Goal: Task Accomplishment & Management: Use online tool/utility

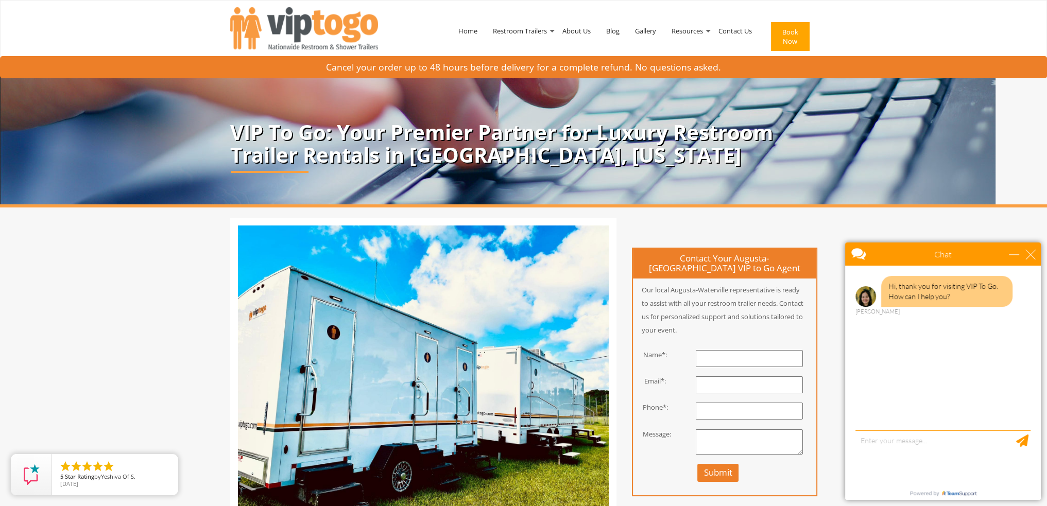
click at [730, 354] on input "text" at bounding box center [749, 358] width 107 height 17
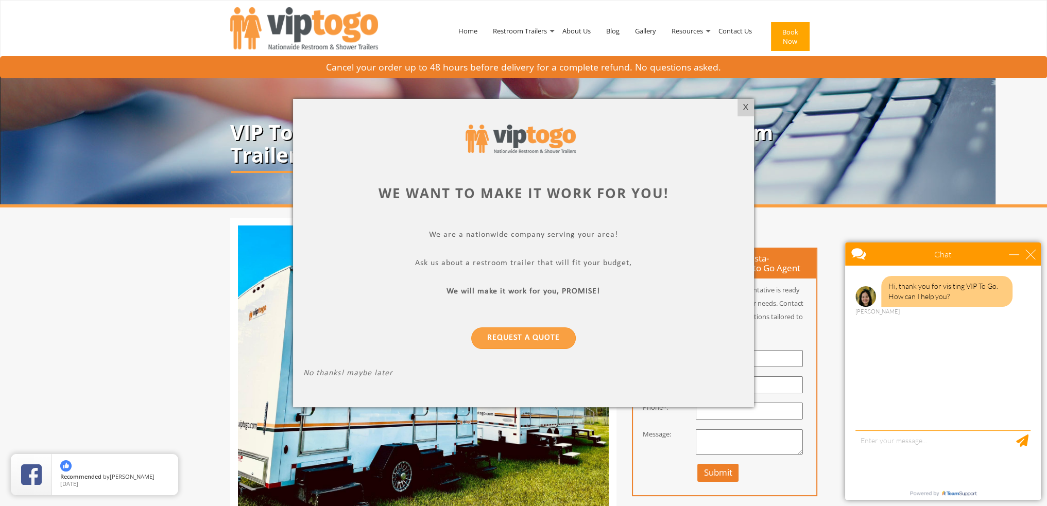
click at [743, 107] on div "X" at bounding box center [745, 108] width 16 height 18
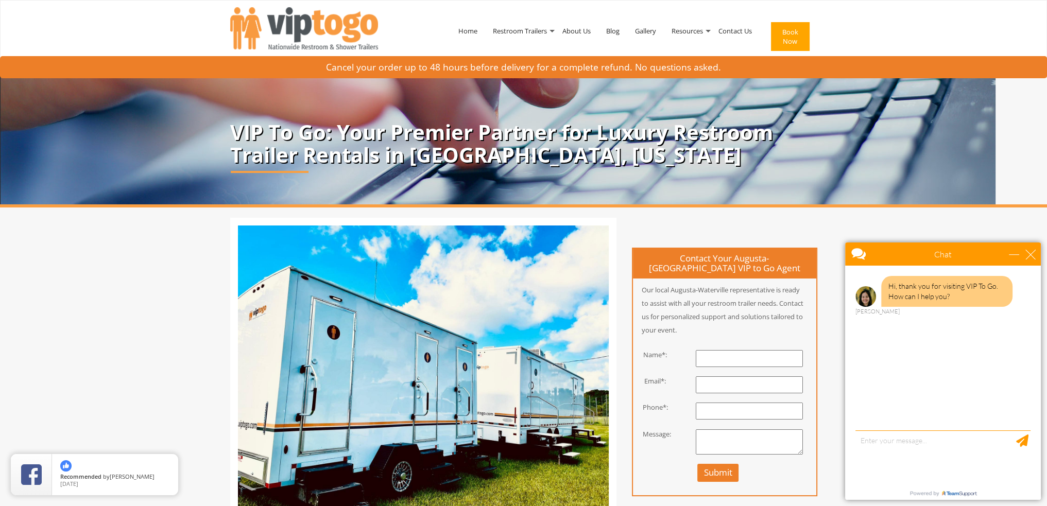
click at [797, 39] on button "Book Now" at bounding box center [790, 36] width 39 height 29
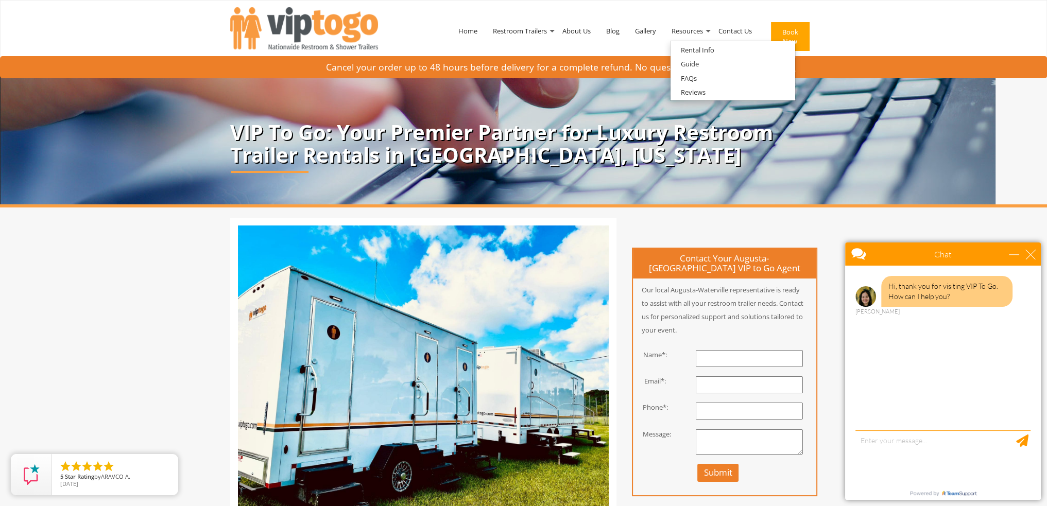
click at [792, 33] on button "Book Now" at bounding box center [790, 36] width 39 height 29
click at [801, 30] on button "Book Now" at bounding box center [790, 36] width 39 height 29
click at [797, 32] on button "Book Now" at bounding box center [790, 36] width 39 height 29
click at [871, 444] on textarea "type your message" at bounding box center [942, 458] width 175 height 54
type textarea "We are looking to rent 3 porta potties for a private event [DATE][DATE] in [GEO…"
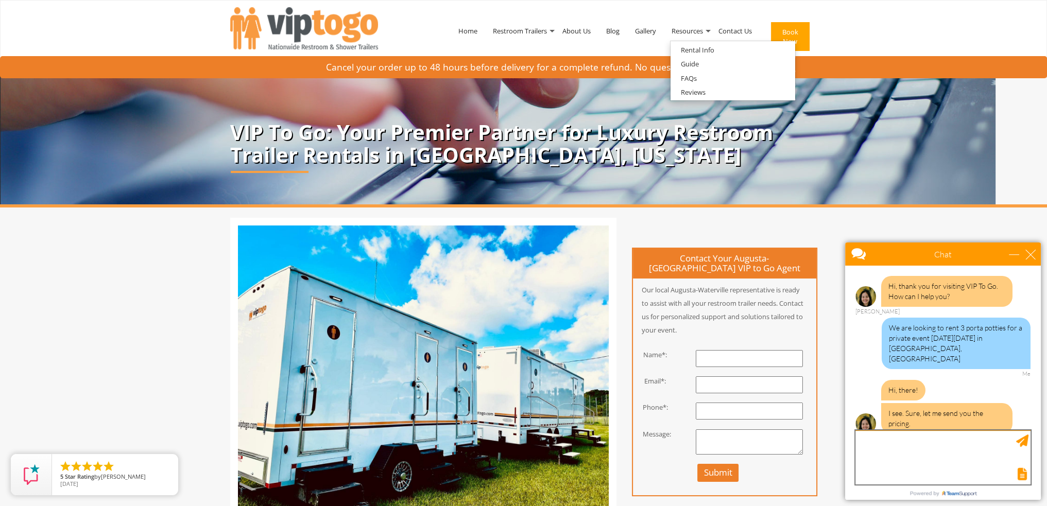
click at [920, 441] on textarea "type your message" at bounding box center [942, 458] width 175 height 54
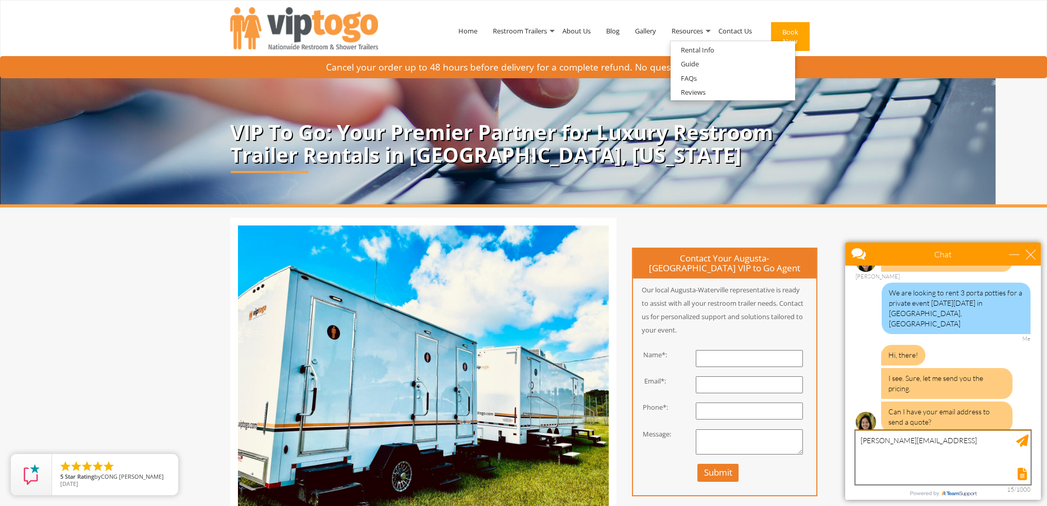
type textarea "[PERSON_NAME][EMAIL_ADDRESS][DOMAIN_NAME]"
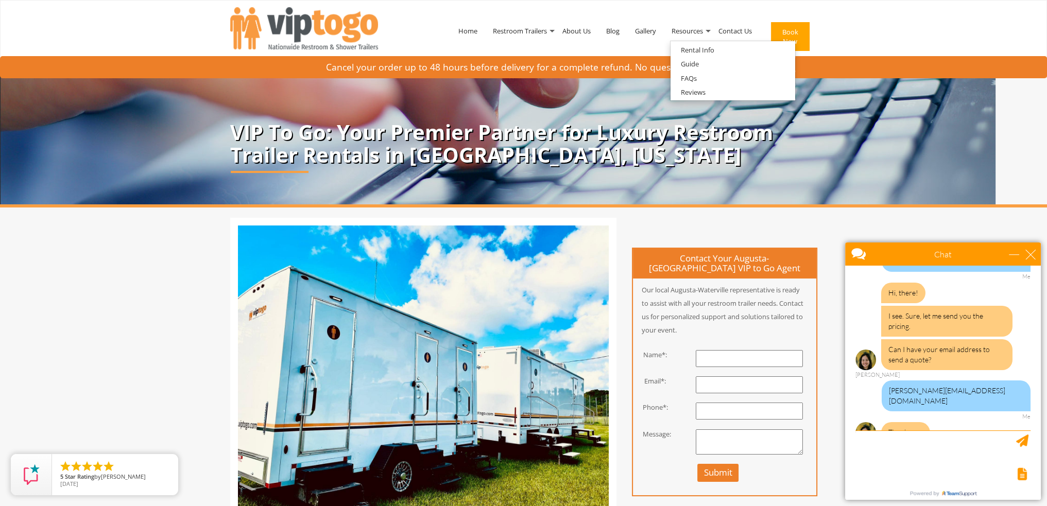
scroll to position [129, 0]
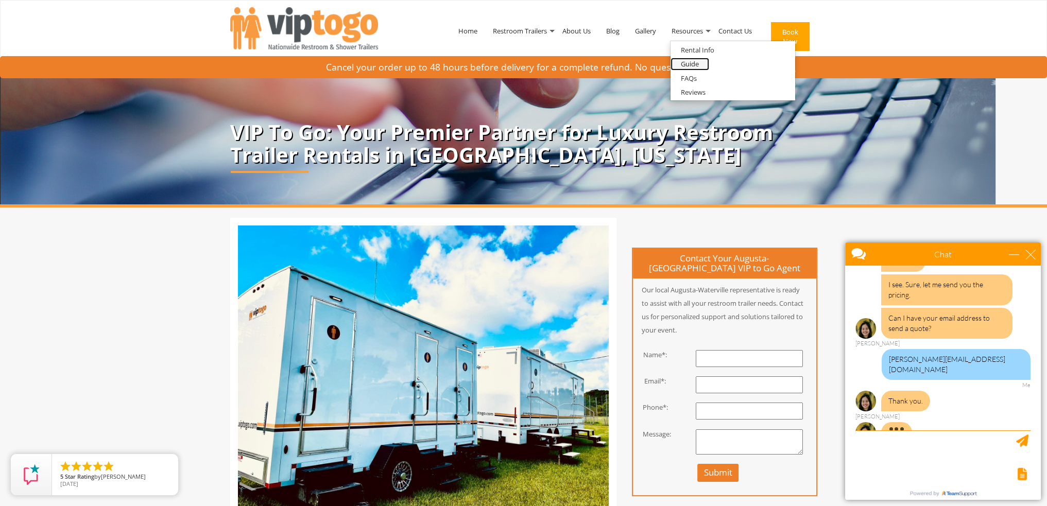
click at [700, 63] on link "Guide" at bounding box center [690, 64] width 39 height 13
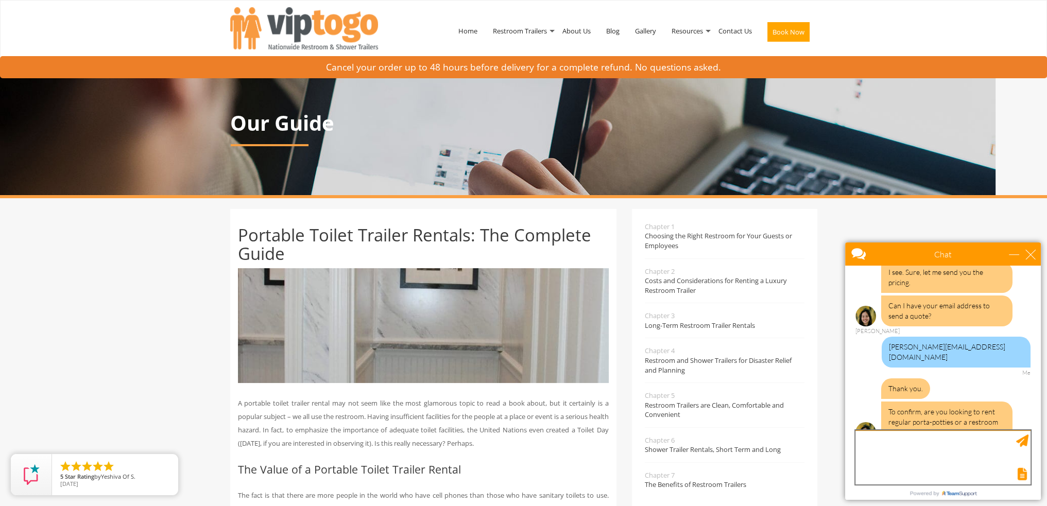
click at [890, 451] on textarea "type your message" at bounding box center [942, 458] width 175 height 54
type textarea "regular porta potties"
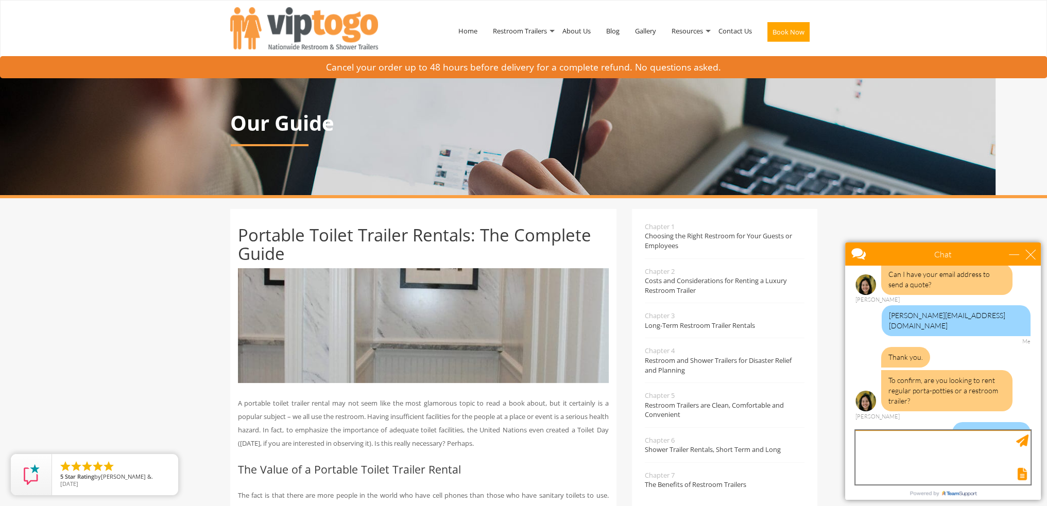
click at [879, 437] on textarea "type your message" at bounding box center [942, 458] width 175 height 54
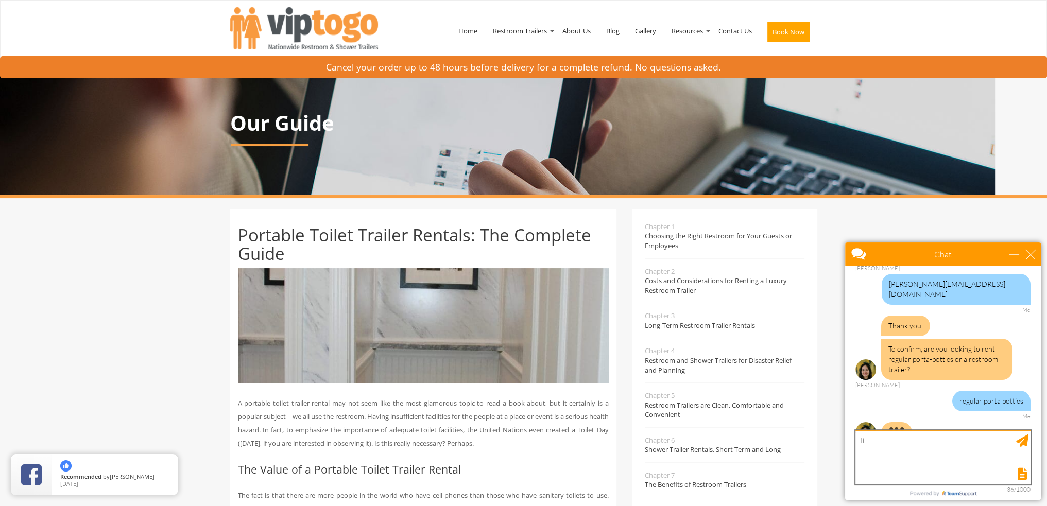
type textarea "I"
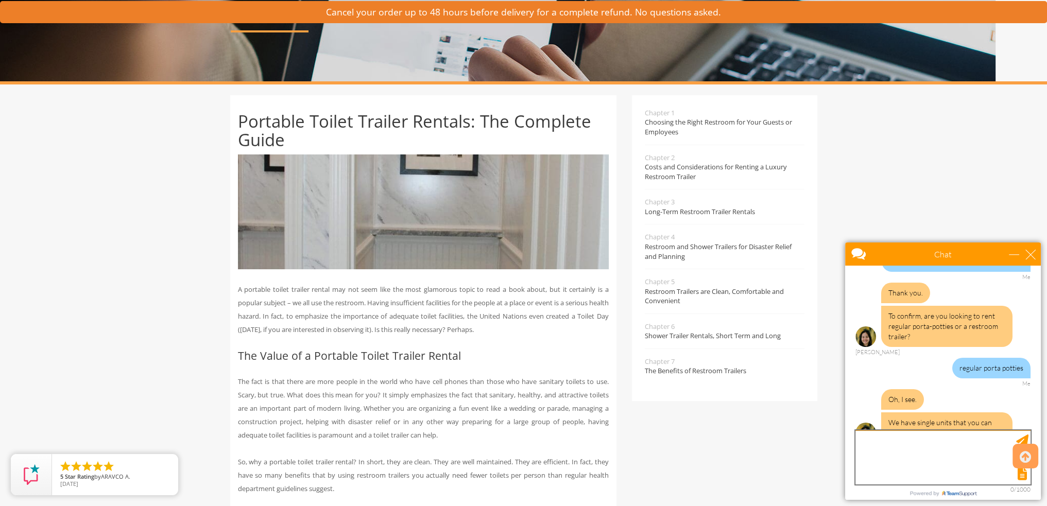
scroll to position [155, 0]
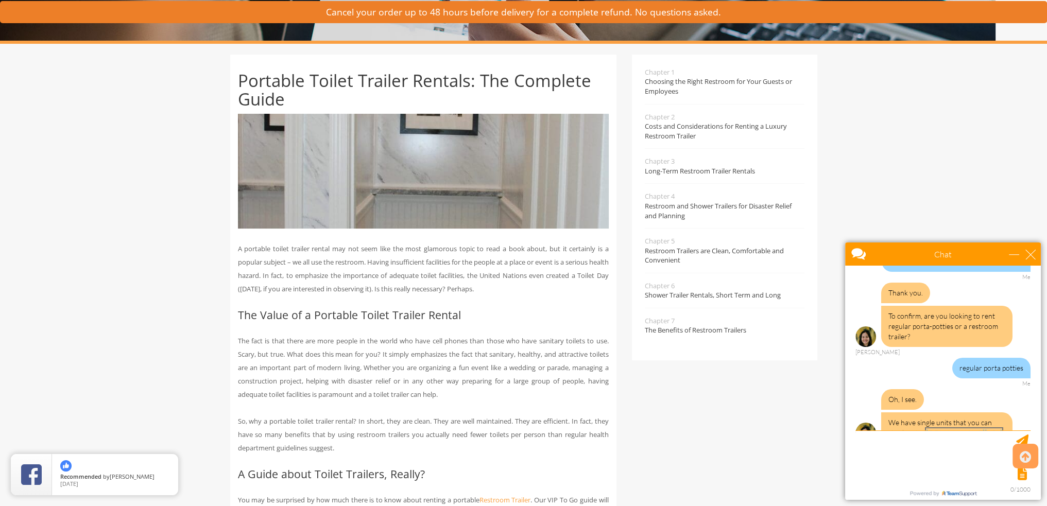
click at [953, 428] on link "[DOMAIN_NAME][URL]" at bounding box center [964, 432] width 76 height 9
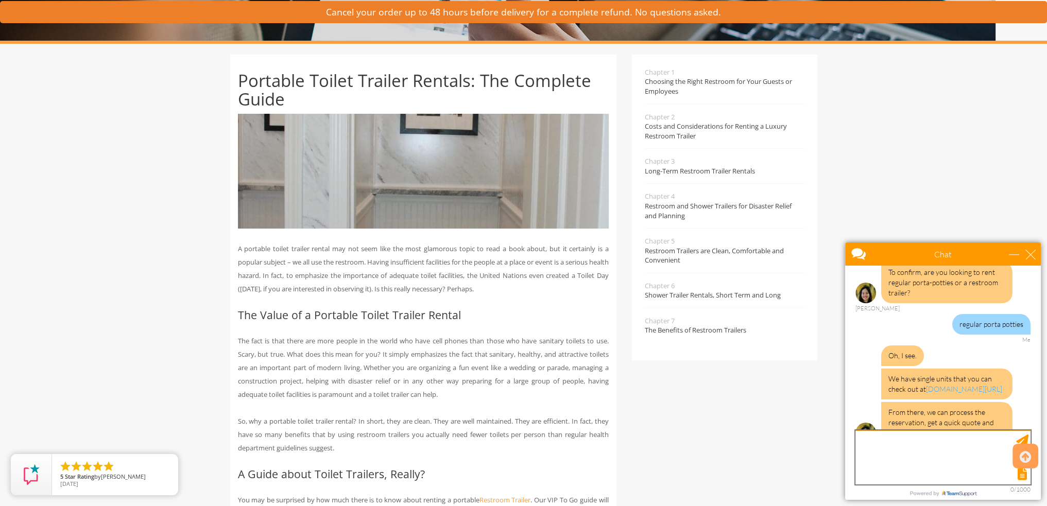
click at [890, 448] on textarea "type your message" at bounding box center [942, 458] width 175 height 54
type textarea "T"
type textarea "thank you"
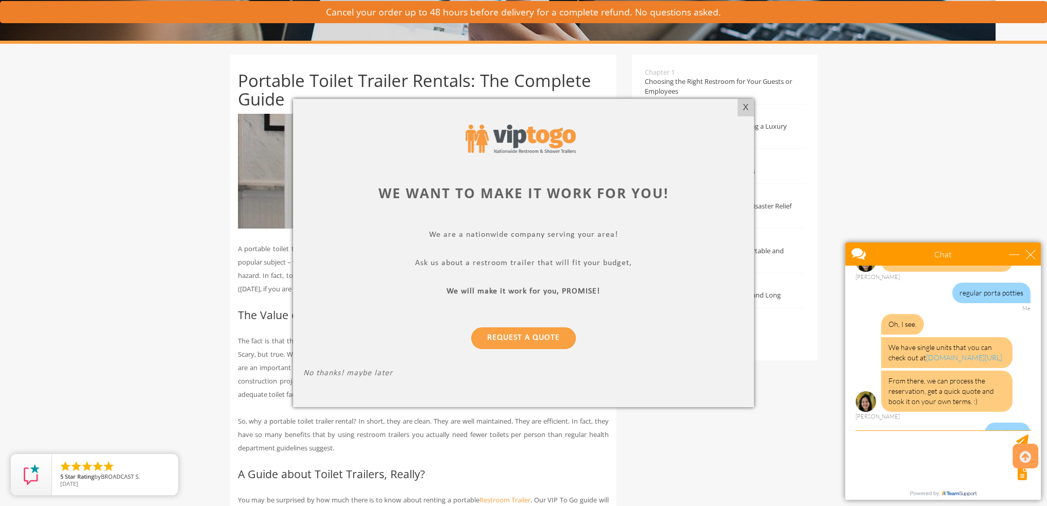
click at [748, 106] on div "X" at bounding box center [745, 108] width 16 height 18
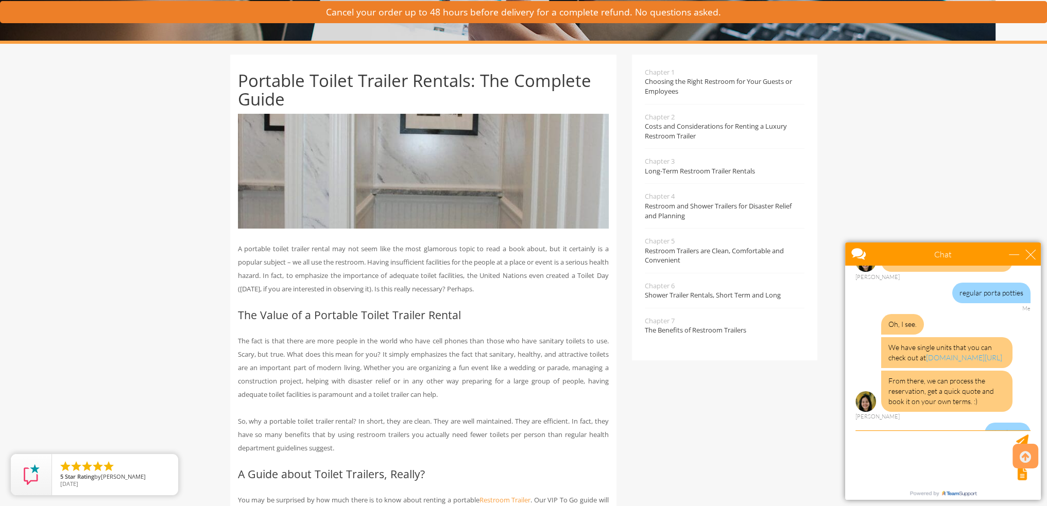
scroll to position [367, 0]
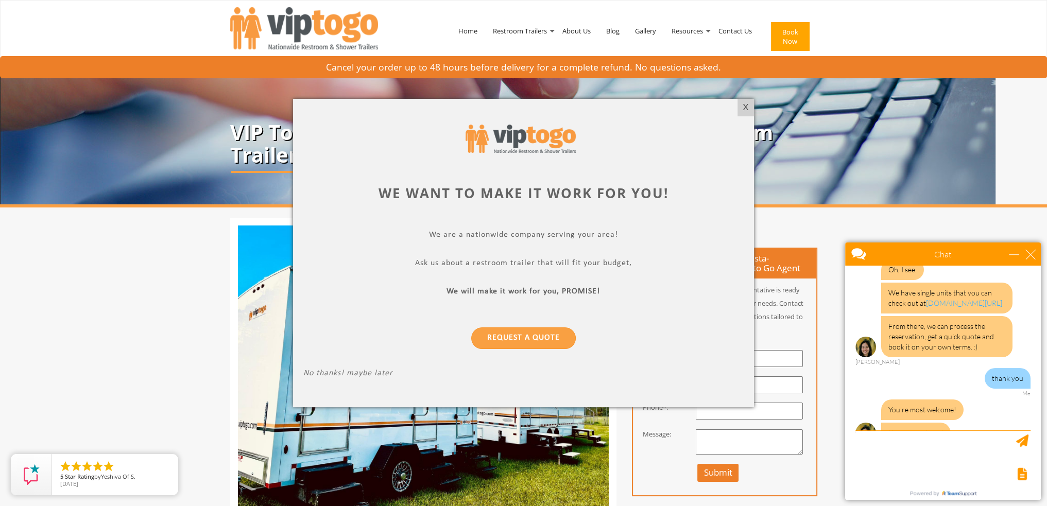
click at [744, 106] on div "X" at bounding box center [745, 108] width 16 height 18
